Goal: Navigation & Orientation: Find specific page/section

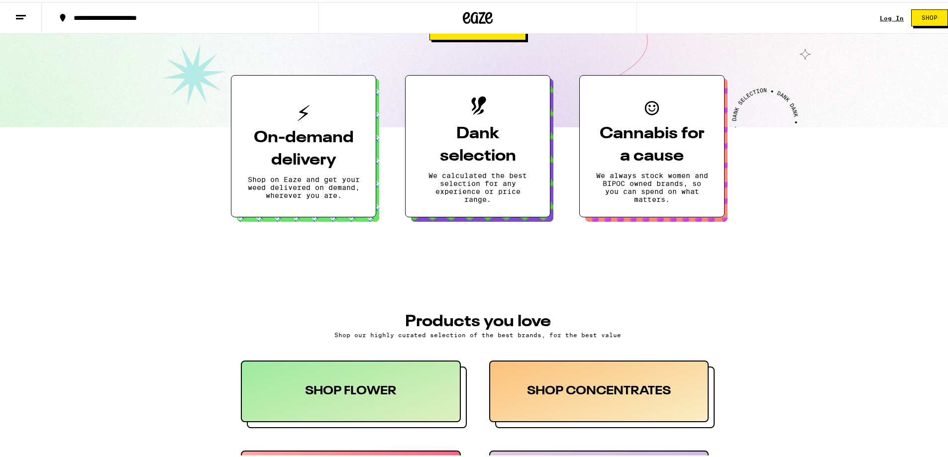
scroll to position [249, 0]
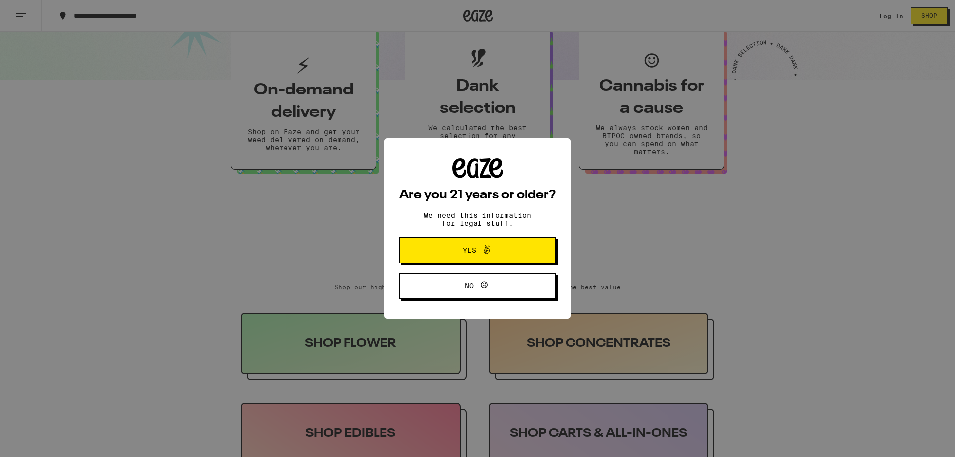
click at [477, 249] on span at bounding box center [484, 250] width 17 height 13
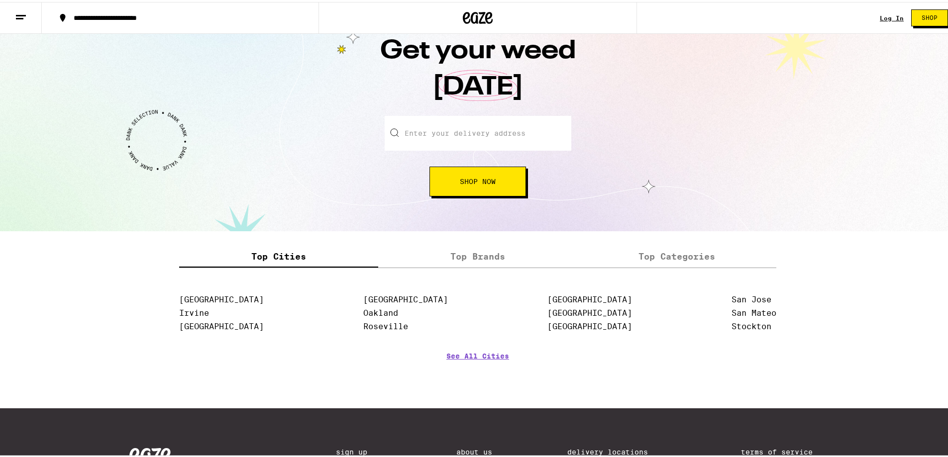
scroll to position [1196, 0]
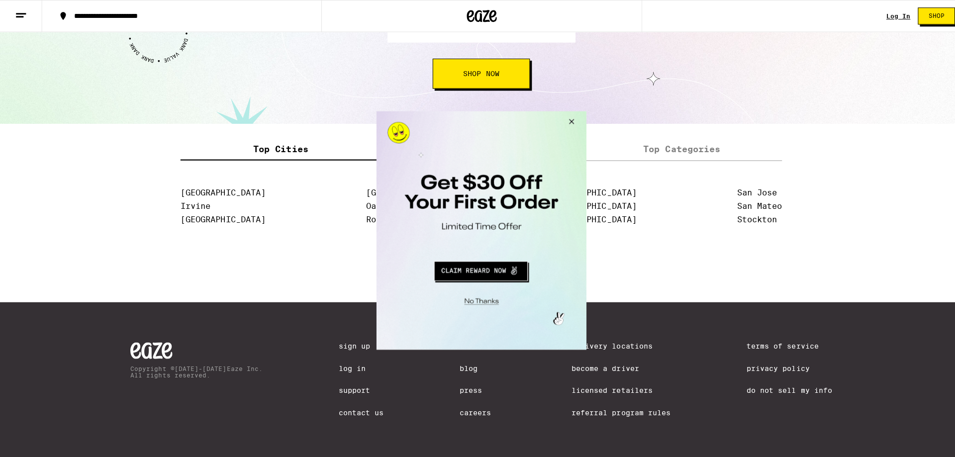
click at [576, 121] on button "Close Modal" at bounding box center [568, 123] width 27 height 24
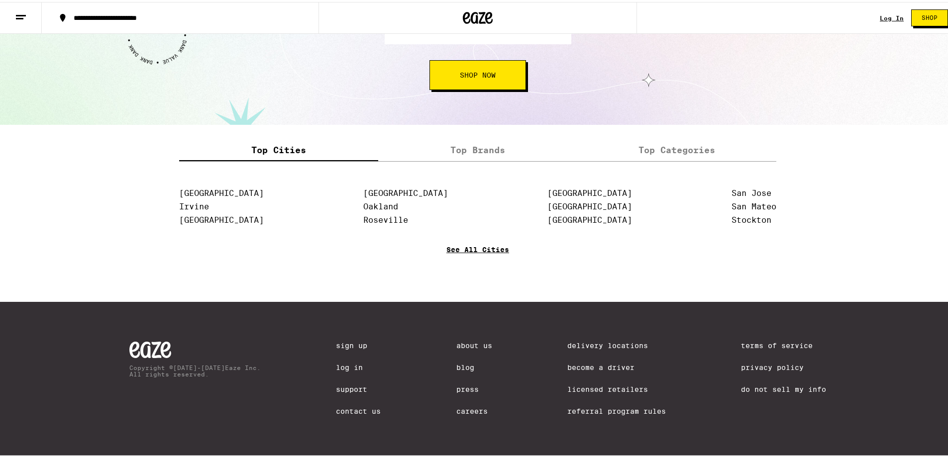
click at [466, 252] on link "See All Cities" at bounding box center [477, 262] width 63 height 37
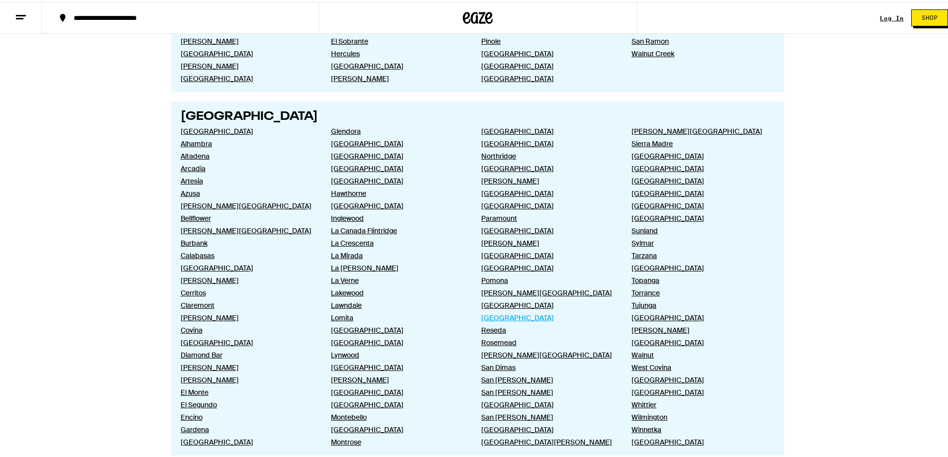
scroll to position [498, 0]
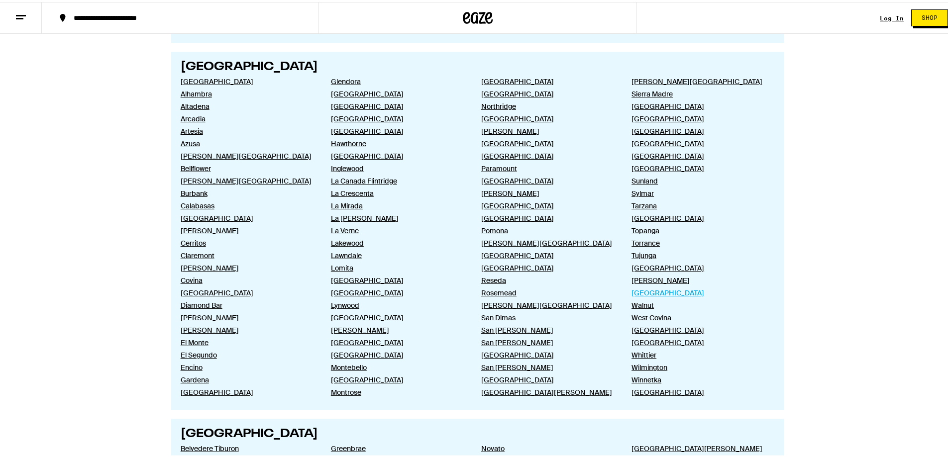
click at [647, 294] on link "[GEOGRAPHIC_DATA]" at bounding box center [698, 291] width 134 height 9
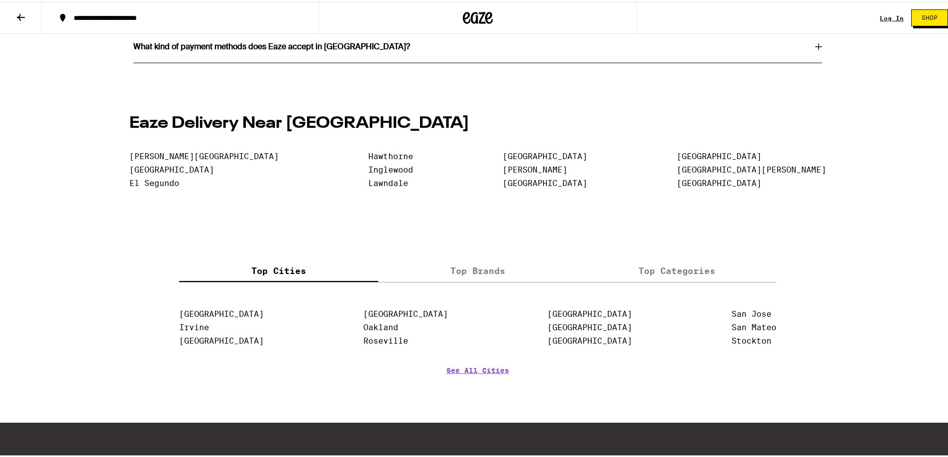
scroll to position [2090, 0]
